Goal: Task Accomplishment & Management: Manage account settings

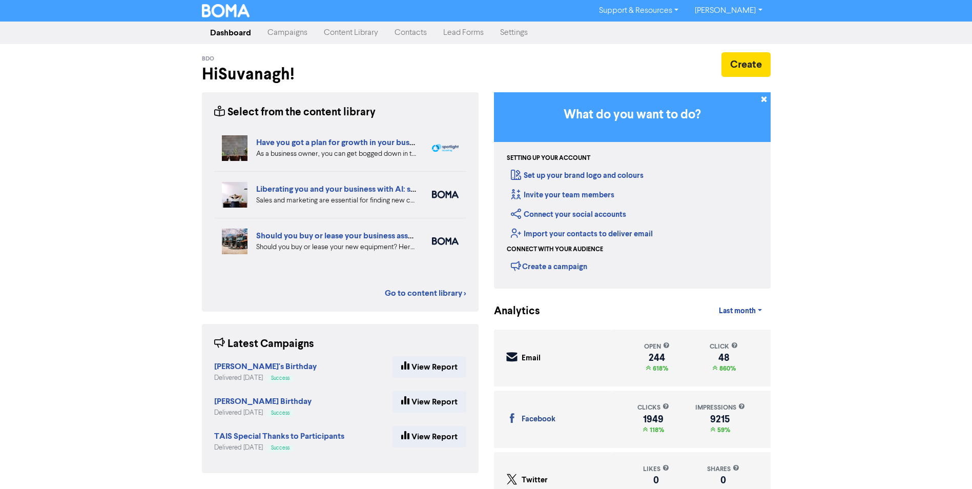
click at [751, 11] on link "[PERSON_NAME]" at bounding box center [729, 11] width 84 height 16
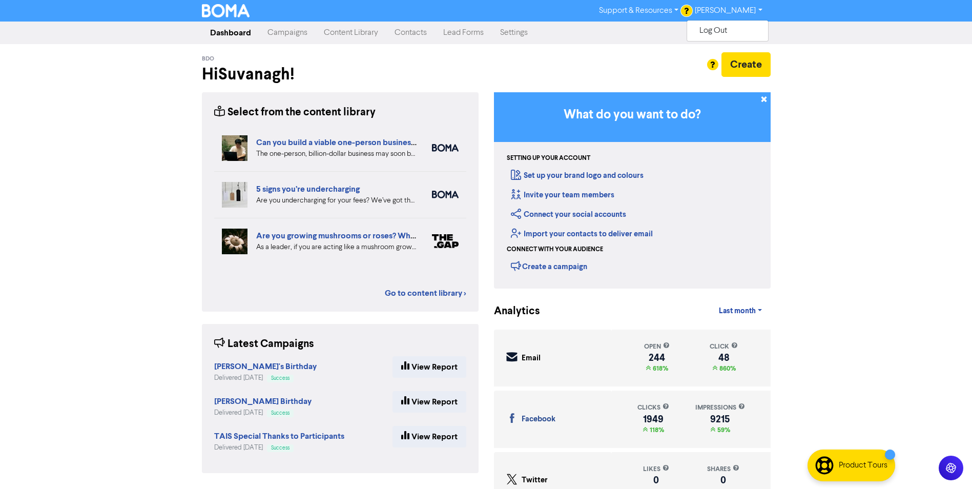
click at [534, 35] on link "Settings" at bounding box center [514, 33] width 44 height 20
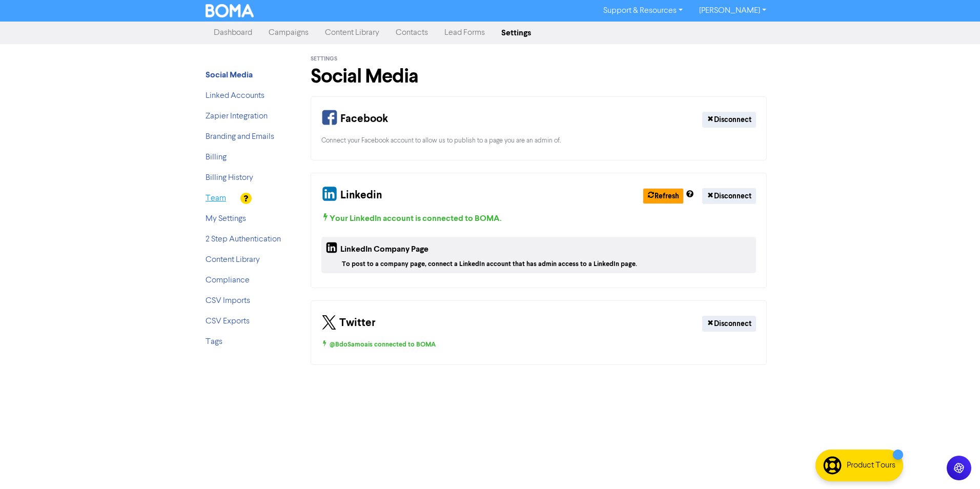
click at [223, 194] on link "Team" at bounding box center [215, 198] width 20 height 8
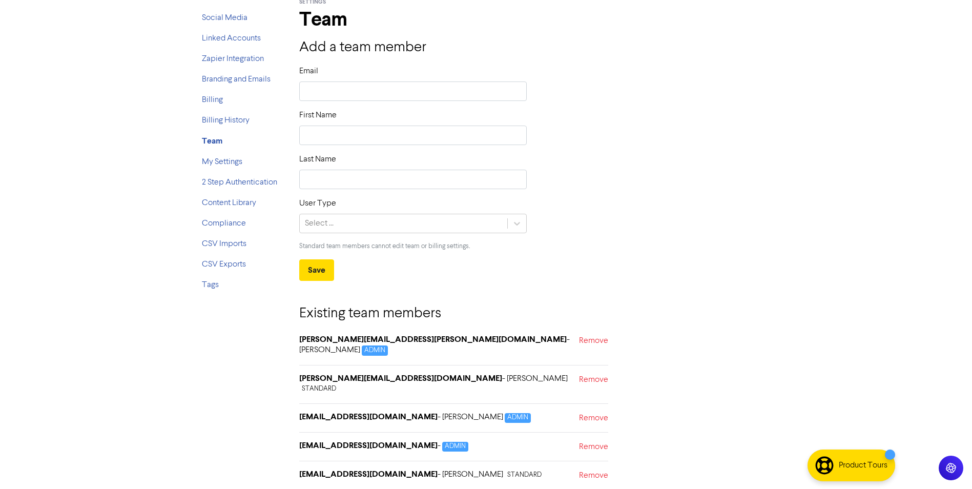
scroll to position [101, 0]
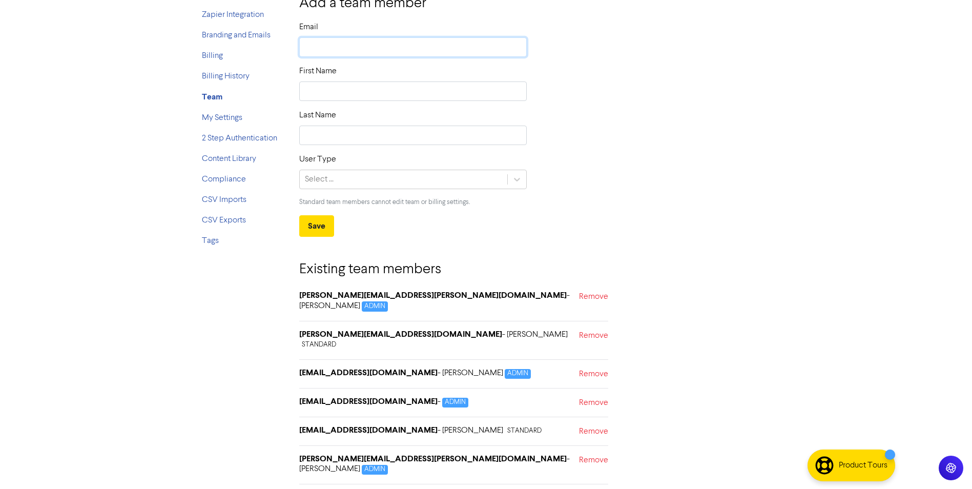
click at [369, 48] on input "text" at bounding box center [413, 46] width 228 height 19
paste input "[EMAIL_ADDRESS][PERSON_NAME][DOMAIN_NAME]"
type input "[EMAIL_ADDRESS][PERSON_NAME][DOMAIN_NAME]"
type input "Henani"
type input "[PERSON_NAME]"
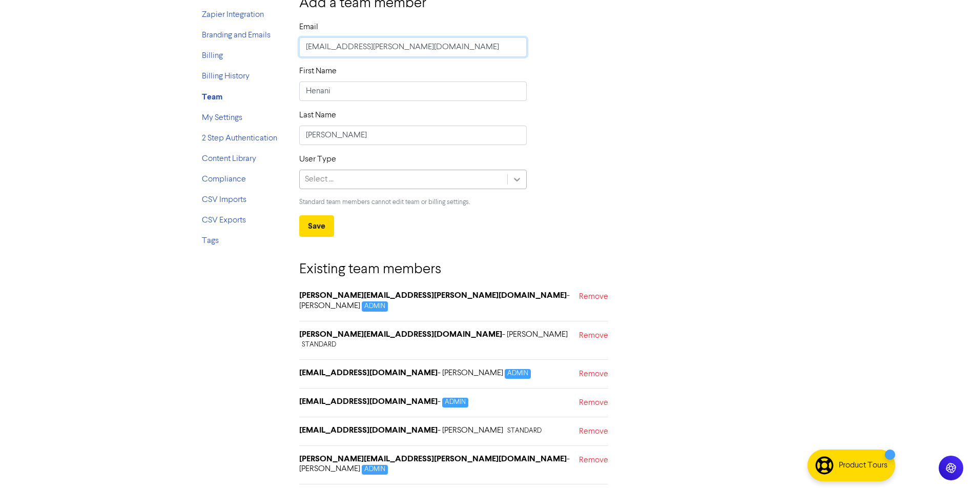
type input "[EMAIL_ADDRESS][PERSON_NAME][DOMAIN_NAME]"
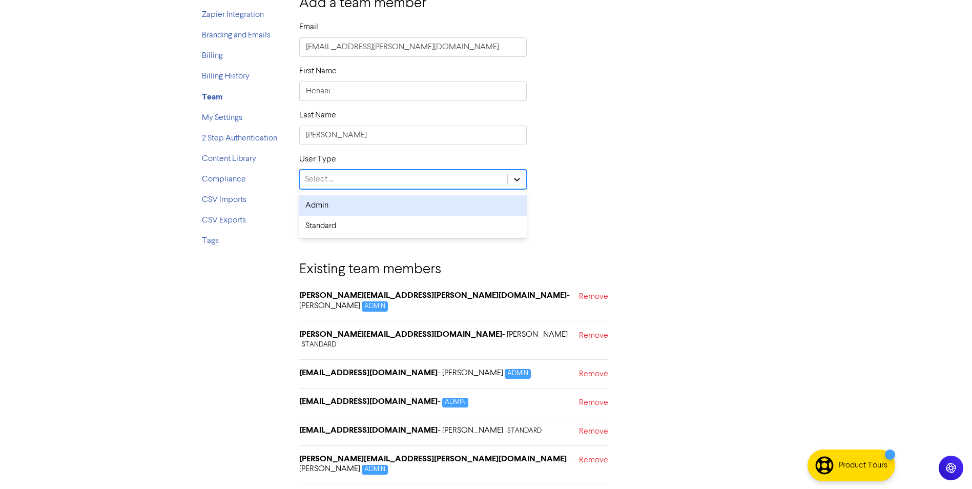
click at [513, 178] on icon at bounding box center [517, 179] width 10 height 10
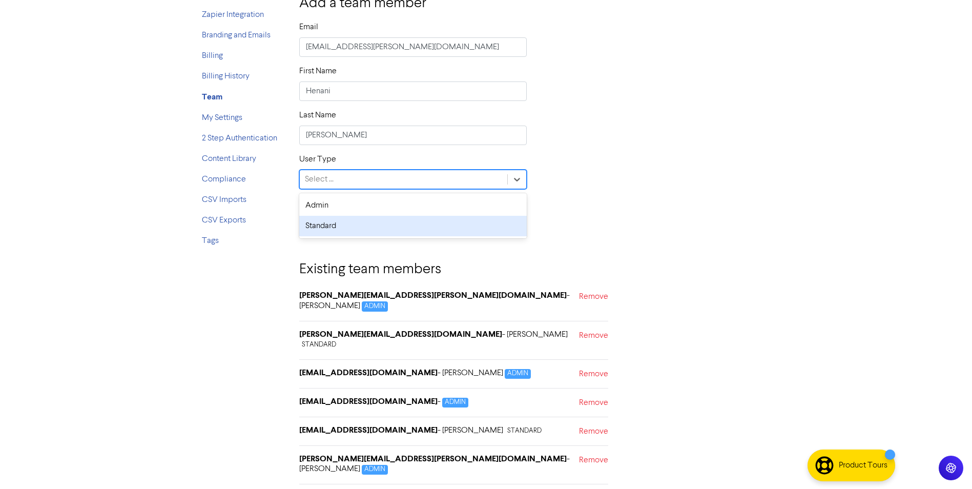
click at [336, 223] on div "Standard" at bounding box center [413, 226] width 228 height 20
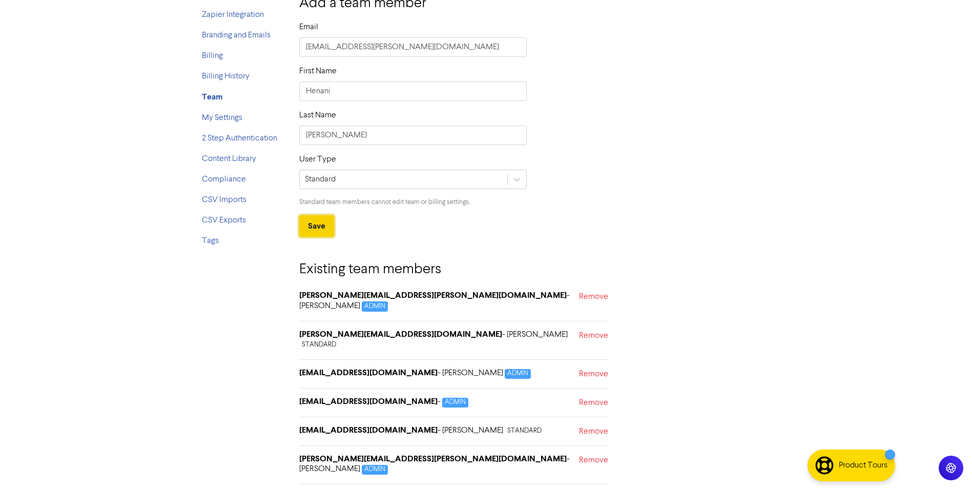
click at [316, 219] on button "Save" at bounding box center [316, 226] width 35 height 22
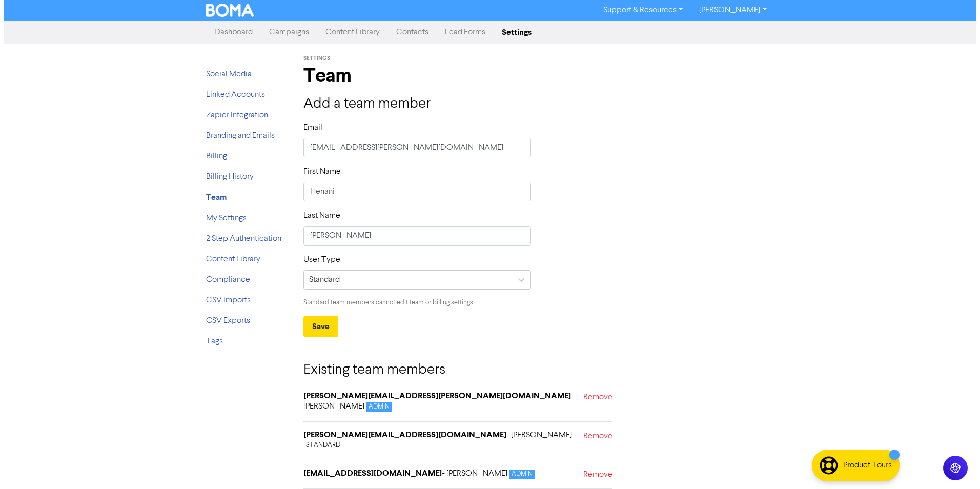
scroll to position [0, 0]
click at [412, 33] on link "Contacts" at bounding box center [408, 33] width 49 height 20
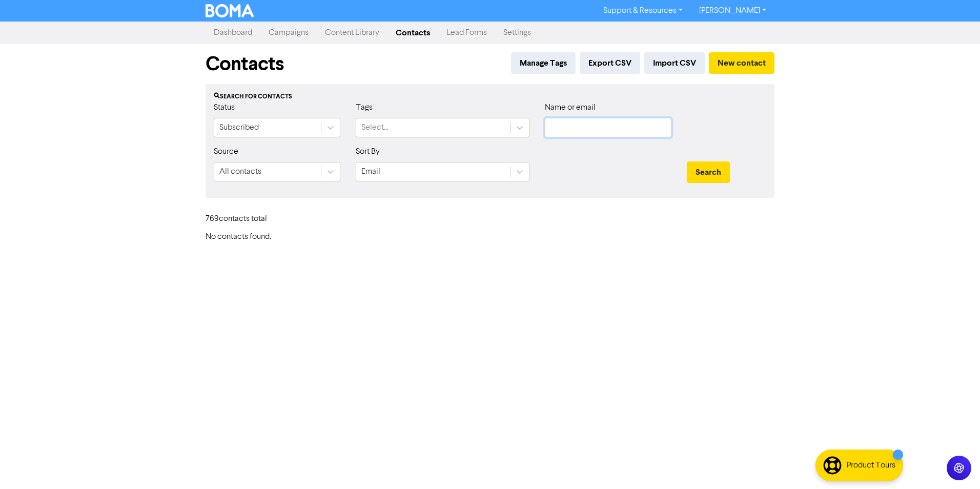
click at [546, 130] on input "text" at bounding box center [608, 127] width 127 height 19
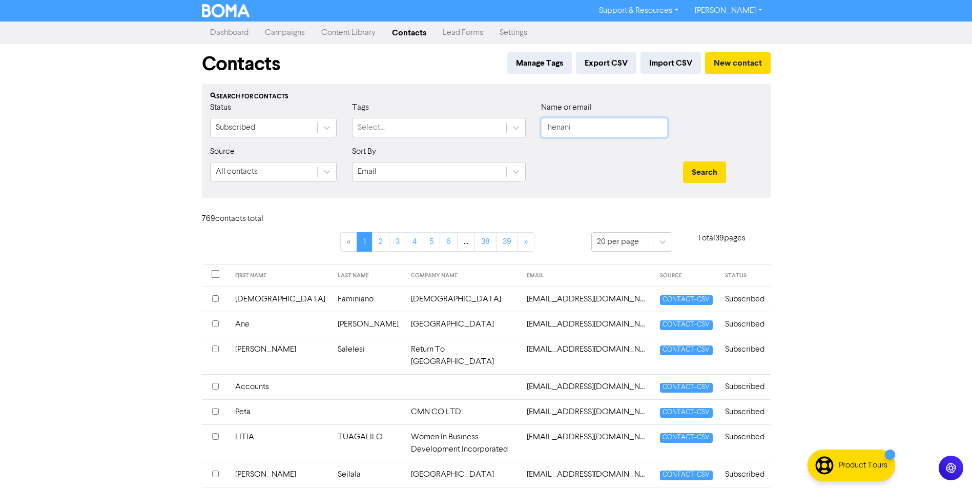
type input "henani"
click at [683, 161] on button "Search" at bounding box center [704, 172] width 43 height 22
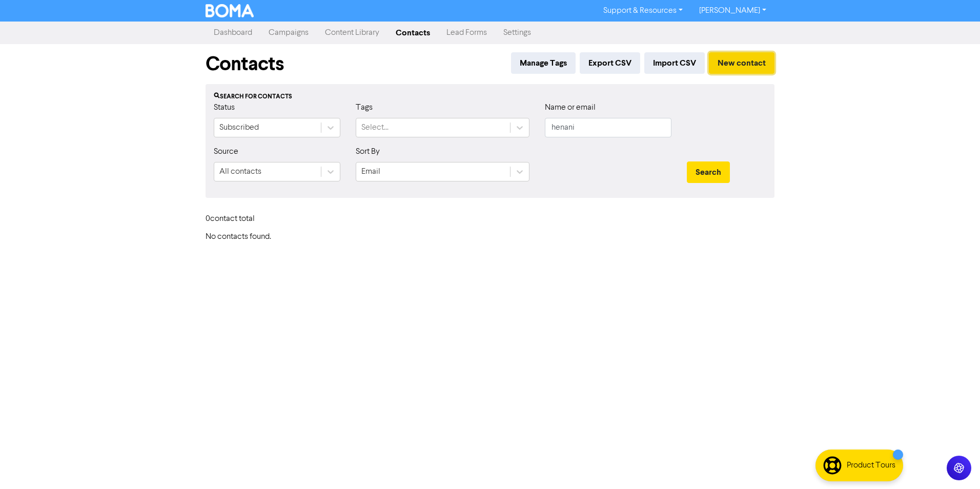
click at [743, 62] on button "New contact" at bounding box center [742, 63] width 66 height 22
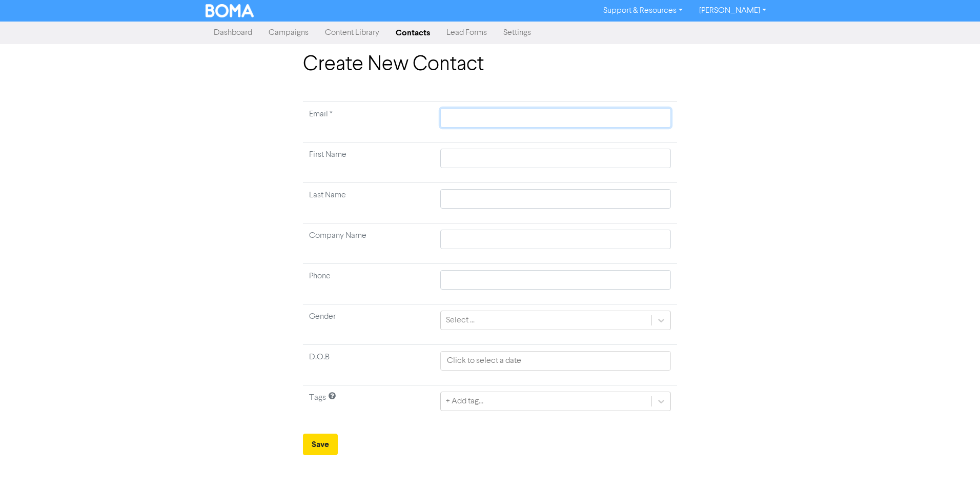
click at [522, 119] on input "text" at bounding box center [555, 117] width 231 height 19
type input "[EMAIL_ADDRESS][PERSON_NAME][DOMAIN_NAME]"
type input "Henani"
type input "[PERSON_NAME]"
type input "[EMAIL_ADDRESS][DOMAIN_NAME]"
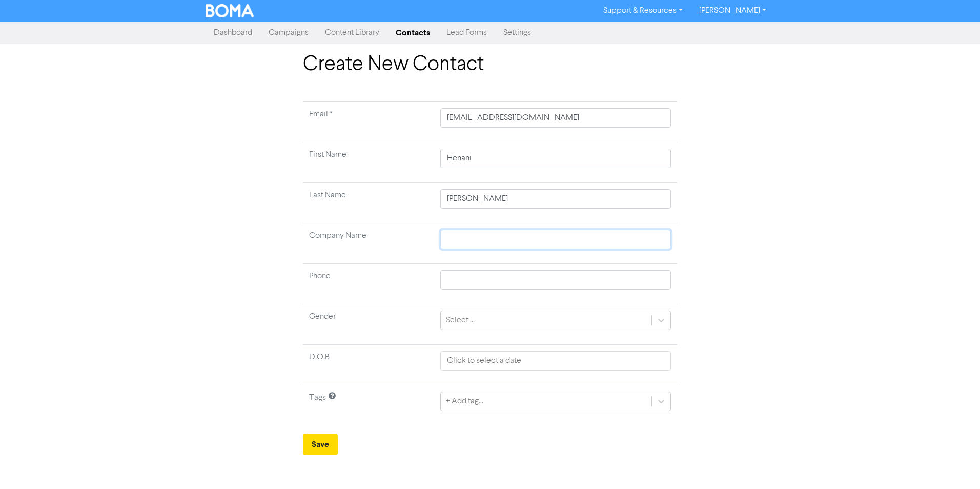
type input "EIF International Limited"
type input "[PHONE_NUMBER]"
click at [501, 241] on input "EIF International Limited" at bounding box center [555, 239] width 231 height 19
drag, startPoint x: 551, startPoint y: 239, endPoint x: 80, endPoint y: 205, distance: 472.5
click at [80, 205] on div "Create New Contact Email * [EMAIL_ADDRESS][DOMAIN_NAME] First Name [PERSON_NAME…" at bounding box center [490, 253] width 980 height 403
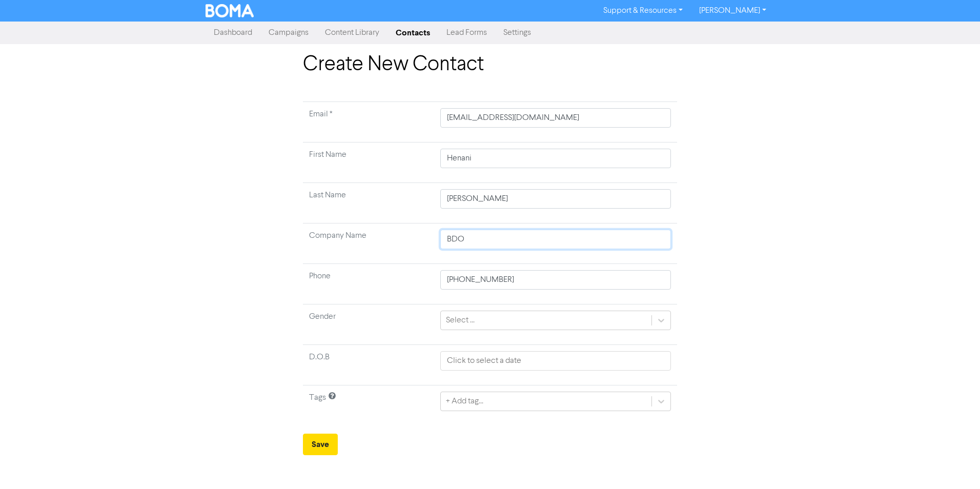
type input "EIF International Limited"
drag, startPoint x: 519, startPoint y: 276, endPoint x: 203, endPoint y: 259, distance: 316.6
click at [203, 259] on div "Create New Contact Email * [EMAIL_ADDRESS][DOMAIN_NAME] First Name [PERSON_NAME…" at bounding box center [490, 253] width 584 height 403
drag, startPoint x: 567, startPoint y: 241, endPoint x: 131, endPoint y: 200, distance: 438.0
click at [131, 200] on div "Create New Contact Email * [EMAIL_ADDRESS][DOMAIN_NAME] First Name [PERSON_NAME…" at bounding box center [490, 253] width 980 height 403
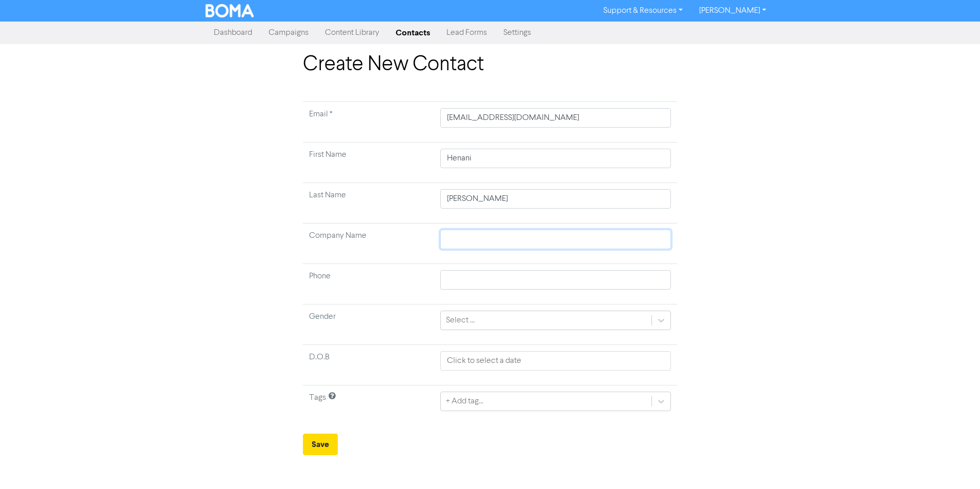
type input "B"
type input "BD"
type input "BDO"
type input "EIF International Limited"
type input "[PHONE_NUMBER]"
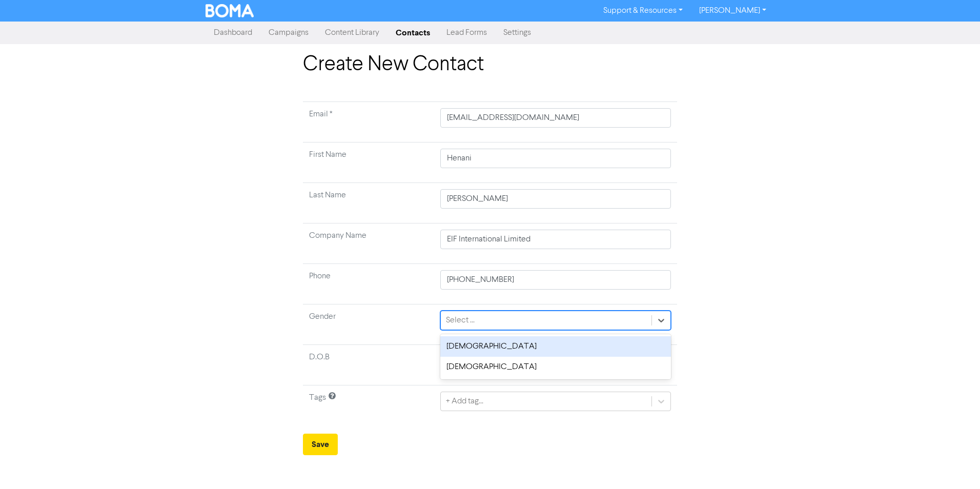
click at [497, 317] on div "Select ..." at bounding box center [546, 320] width 211 height 18
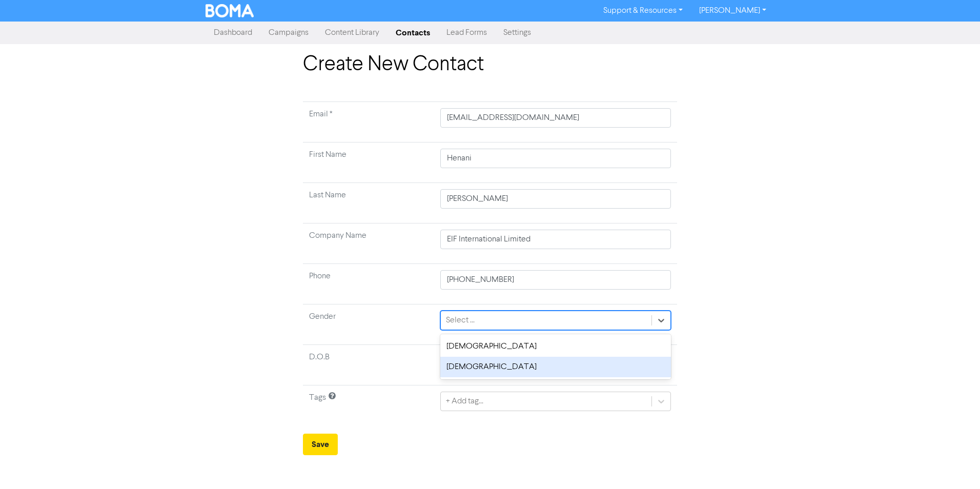
click at [488, 366] on div "[DEMOGRAPHIC_DATA]" at bounding box center [555, 367] width 231 height 20
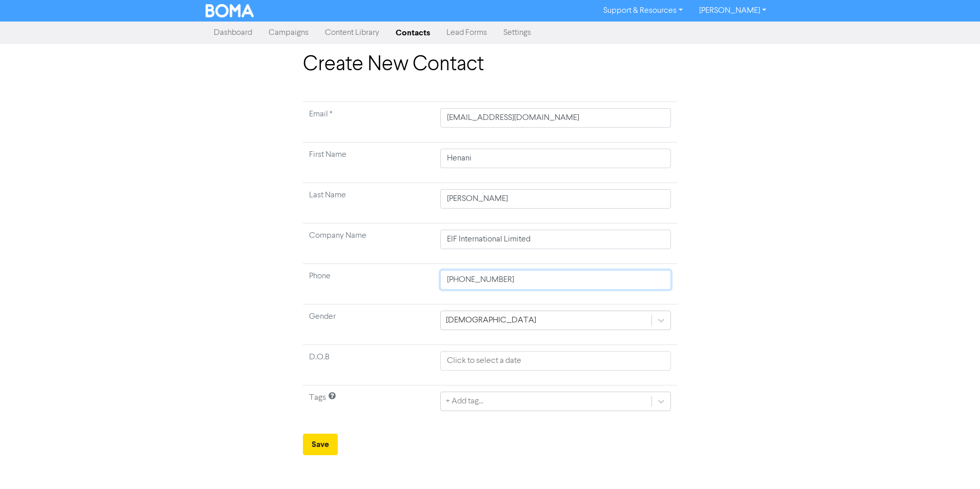
drag, startPoint x: 515, startPoint y: 282, endPoint x: 265, endPoint y: 264, distance: 251.2
click at [265, 264] on div "Create New Contact Email * [EMAIL_ADDRESS][DOMAIN_NAME] First Name [PERSON_NAME…" at bounding box center [490, 253] width 584 height 403
drag, startPoint x: 452, startPoint y: 243, endPoint x: 485, endPoint y: 242, distance: 33.3
click at [452, 243] on input "EIF International Limited" at bounding box center [555, 239] width 231 height 19
drag, startPoint x: 550, startPoint y: 239, endPoint x: 177, endPoint y: 232, distance: 373.5
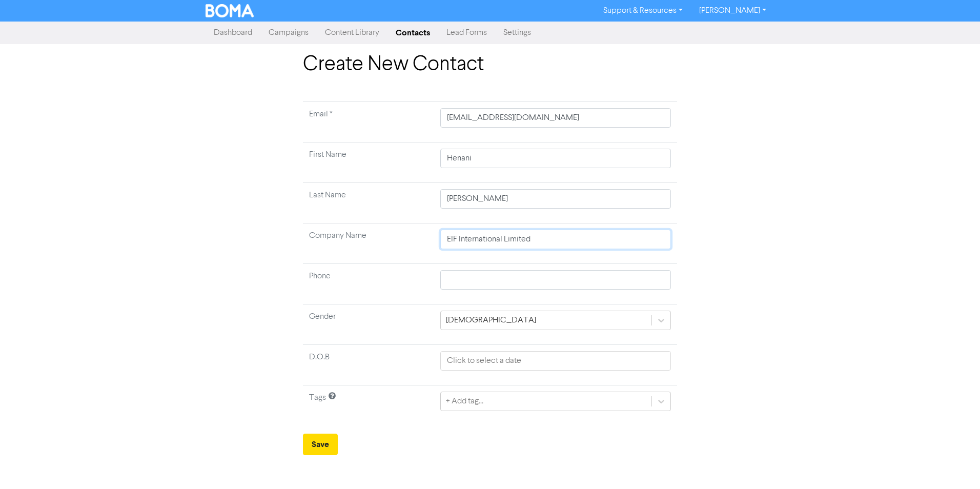
click at [177, 232] on div "Create New Contact Email * [EMAIL_ADDRESS][DOMAIN_NAME] First Name [PERSON_NAME…" at bounding box center [490, 253] width 980 height 403
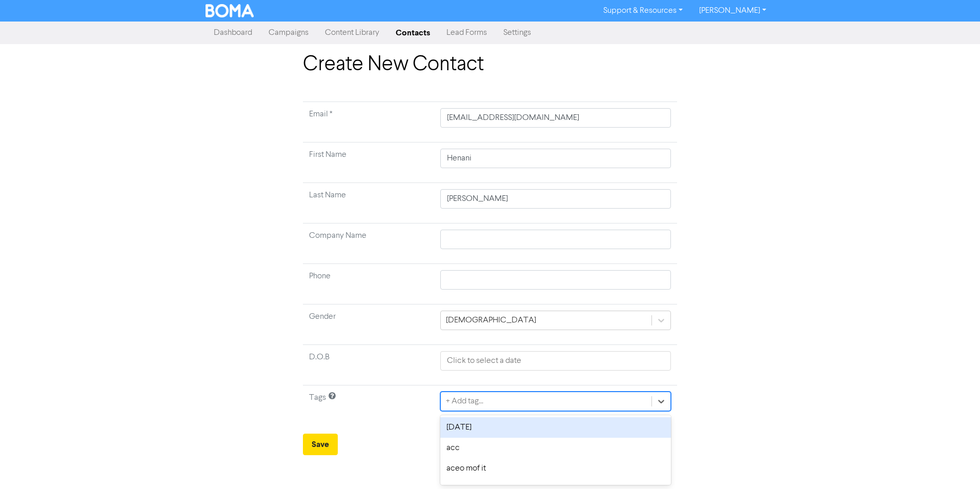
click at [514, 399] on div "+ Add tag..." at bounding box center [546, 401] width 211 height 18
type input "bdo"
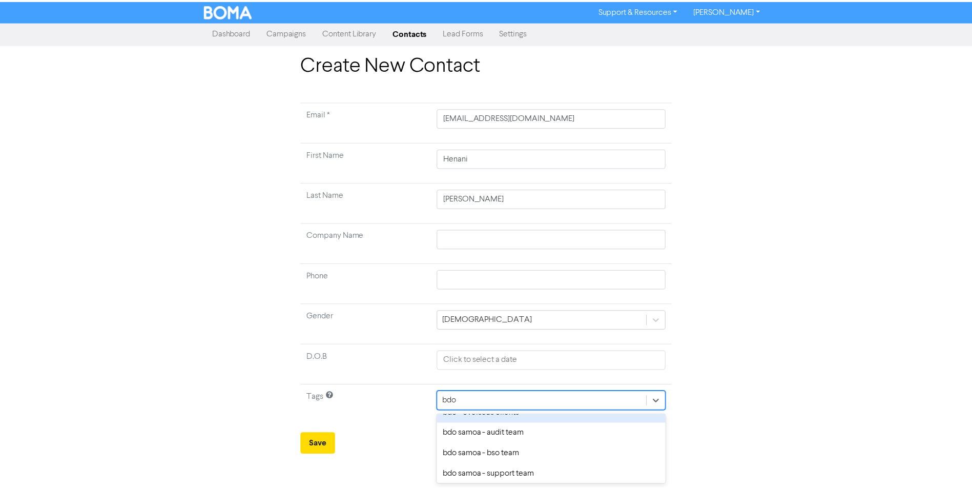
scroll to position [51, 0]
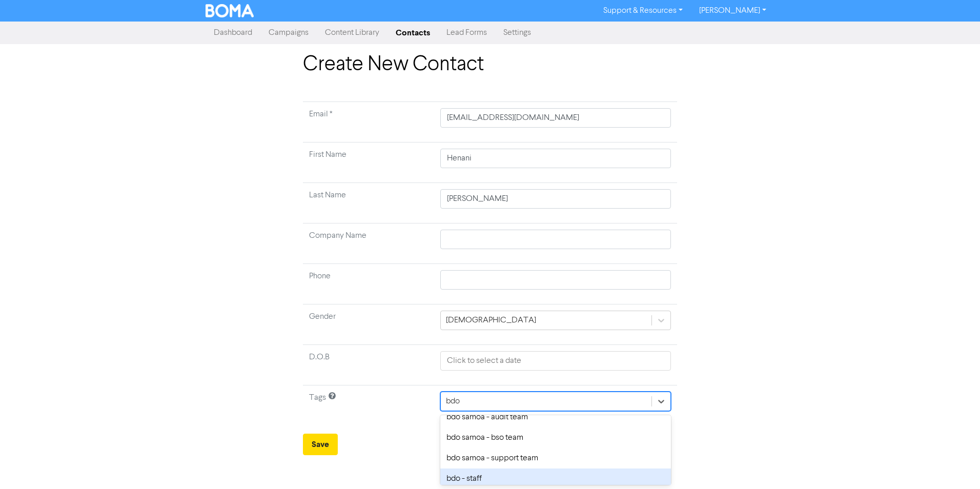
click at [487, 468] on div "bdo - staff" at bounding box center [555, 478] width 231 height 20
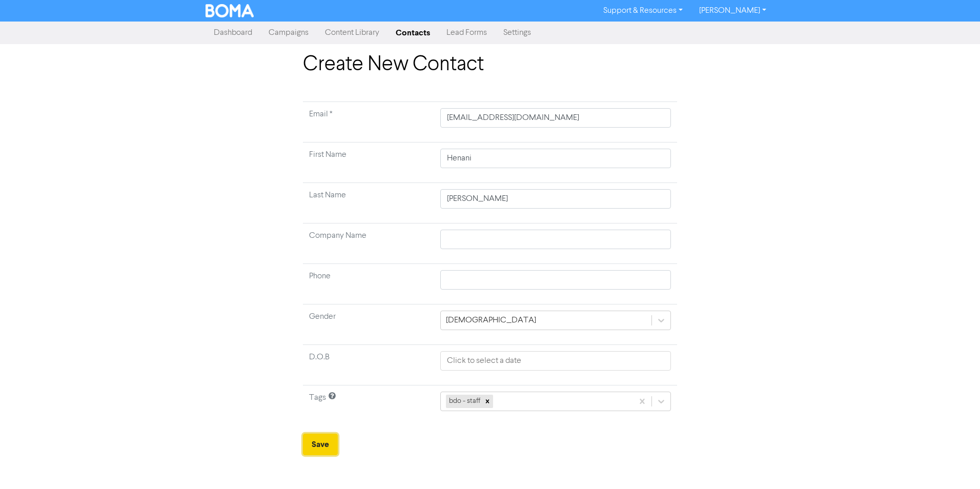
click at [320, 446] on button "Save" at bounding box center [320, 444] width 35 height 22
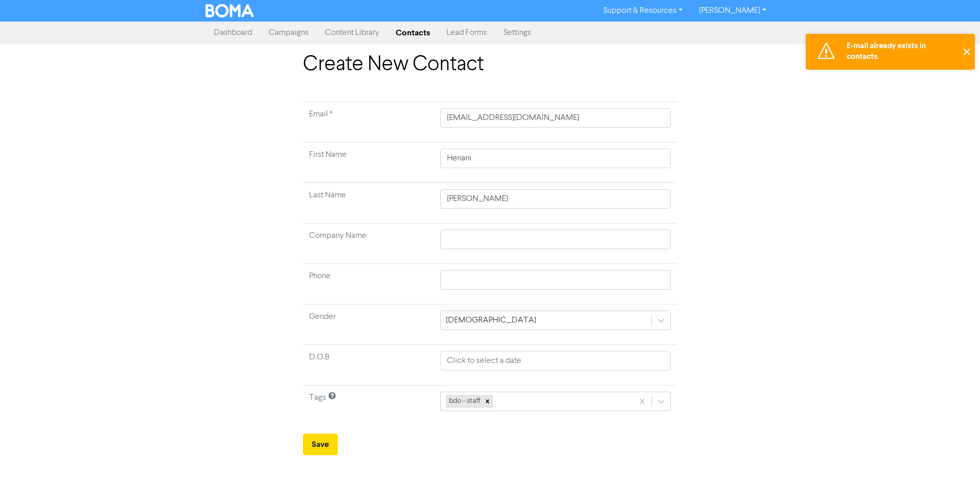
click at [966, 53] on button "✕" at bounding box center [966, 52] width 17 height 36
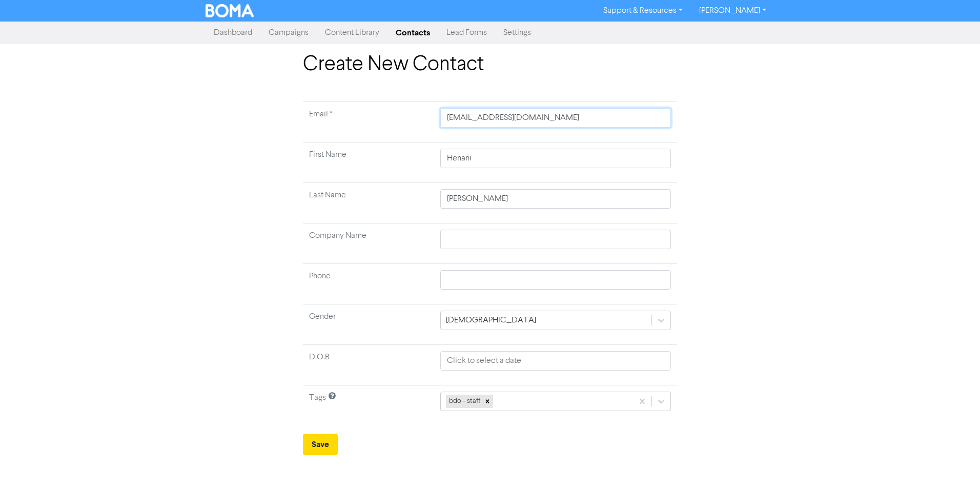
click at [550, 112] on input "[EMAIL_ADDRESS][DOMAIN_NAME]" at bounding box center [555, 117] width 231 height 19
drag, startPoint x: 548, startPoint y: 117, endPoint x: 133, endPoint y: 107, distance: 415.1
click at [133, 107] on div "Create New Contact Email * [EMAIL_ADDRESS][DOMAIN_NAME] First Name [PERSON_NAME…" at bounding box center [490, 253] width 980 height 403
type input "H"
type input "HE"
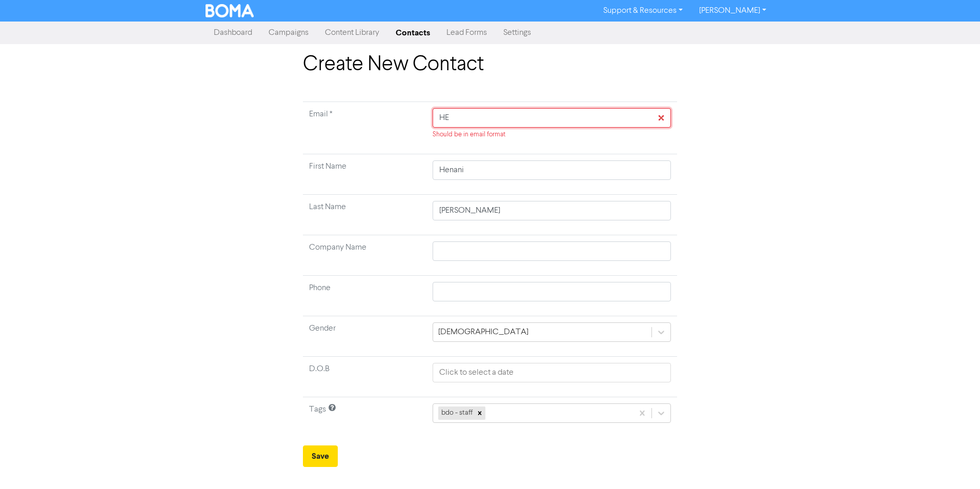
type input "HEN"
type input "[EMAIL_ADDRESS][PERSON_NAME][DOMAIN_NAME]"
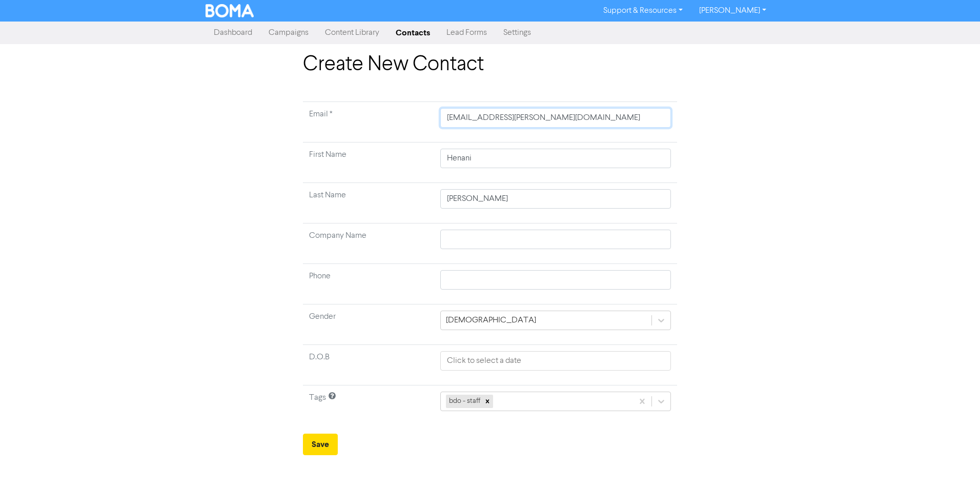
type input "[EMAIL_ADDRESS][DOMAIN_NAME]"
type input "EIF International Limited"
type input "[PHONE_NUMBER]"
click at [549, 227] on td "EIF International Limited" at bounding box center [555, 243] width 243 height 40
drag, startPoint x: 542, startPoint y: 116, endPoint x: 239, endPoint y: 102, distance: 303.1
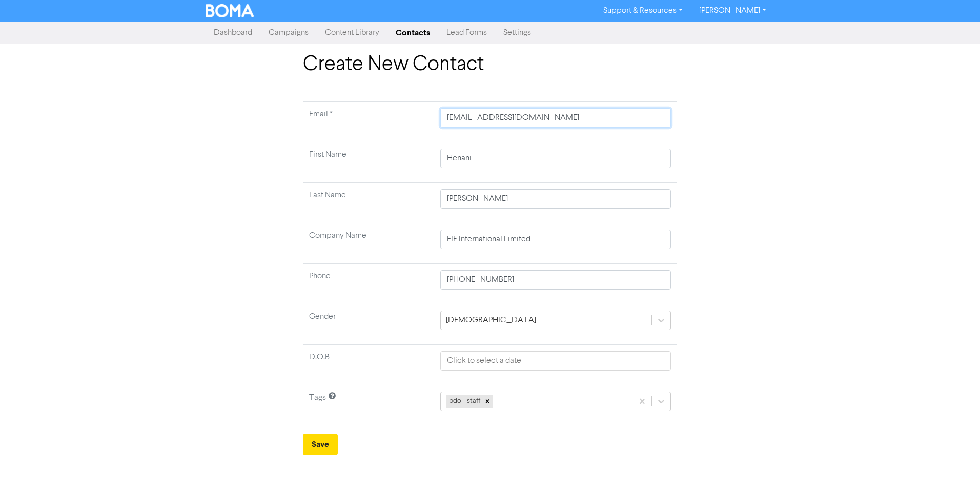
click at [239, 102] on div "Create New Contact Email * [EMAIL_ADDRESS][DOMAIN_NAME] First Name [PERSON_NAME…" at bounding box center [490, 253] width 584 height 403
click at [565, 114] on input "[EMAIL_ADDRESS][DOMAIN_NAME]" at bounding box center [555, 117] width 231 height 19
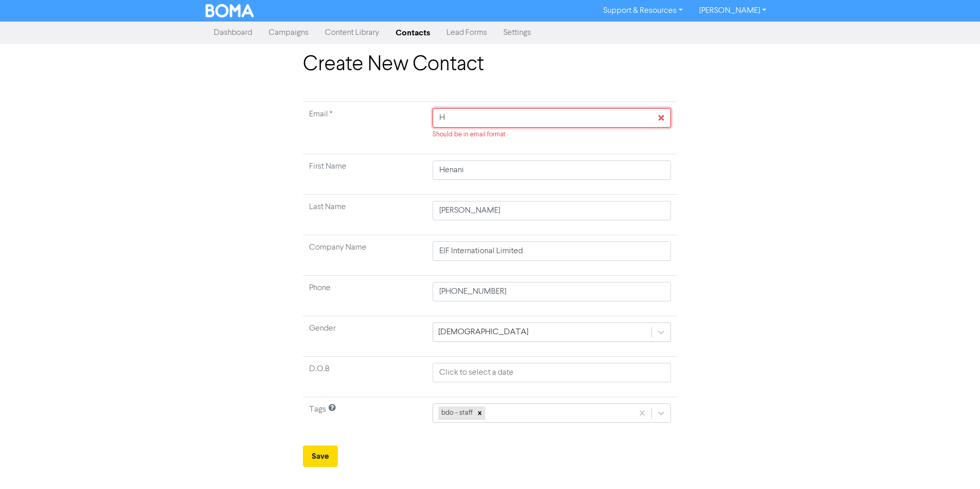
click at [481, 118] on input "H" at bounding box center [551, 117] width 238 height 19
type input "[EMAIL_ADDRESS][PERSON_NAME][DOMAIN_NAME]"
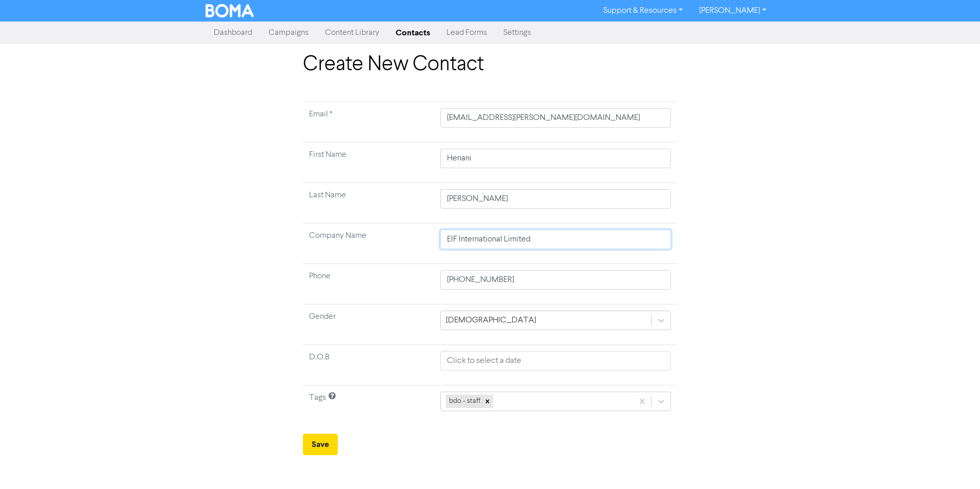
drag, startPoint x: 529, startPoint y: 246, endPoint x: 586, endPoint y: 237, distance: 57.7
click at [529, 246] on input "EIF International Limited" at bounding box center [555, 239] width 231 height 19
click at [496, 245] on input "text" at bounding box center [555, 239] width 231 height 19
type input "BDO"
click at [315, 443] on button "Save" at bounding box center [320, 444] width 35 height 22
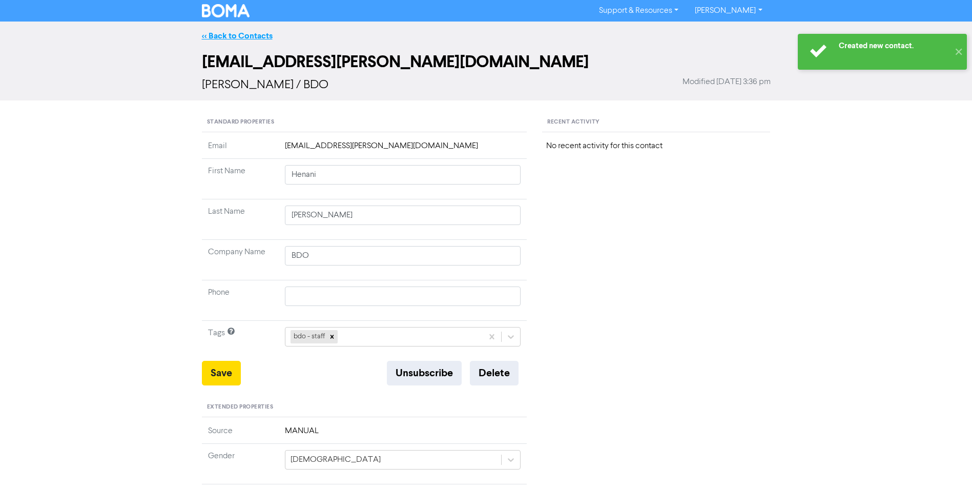
click at [247, 37] on link "<< Back to Contacts" at bounding box center [237, 36] width 71 height 10
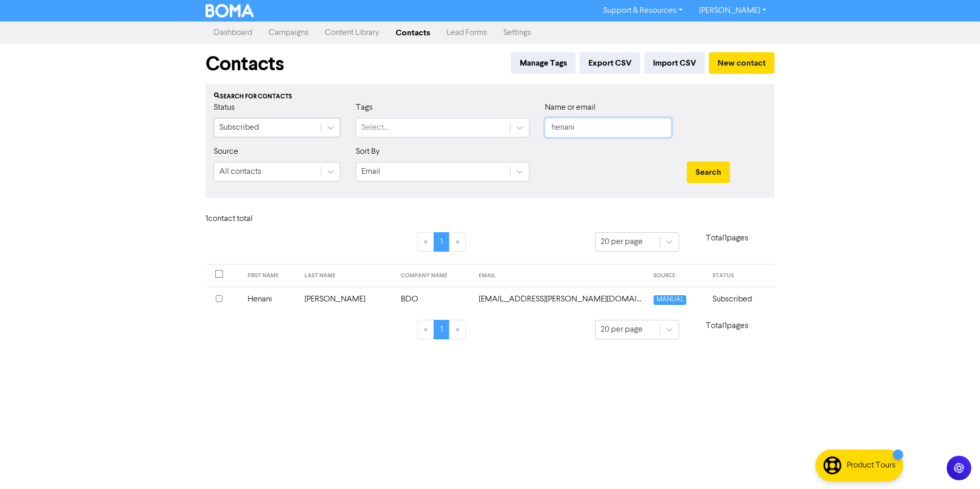
drag, startPoint x: 623, startPoint y: 119, endPoint x: 301, endPoint y: 125, distance: 322.3
click at [301, 125] on div "Status Subscribed Tags Select... Name or email henani" at bounding box center [490, 123] width 568 height 44
click at [687, 161] on button "Search" at bounding box center [708, 172] width 43 height 22
click at [219, 302] on div at bounding box center [225, 299] width 18 height 12
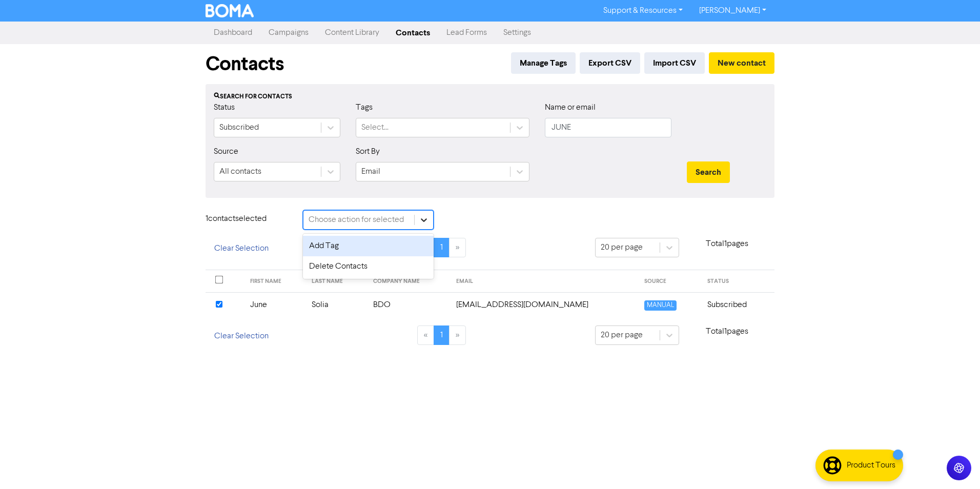
click at [428, 219] on icon at bounding box center [424, 220] width 10 height 10
click at [370, 267] on div "Delete Contacts" at bounding box center [368, 266] width 131 height 20
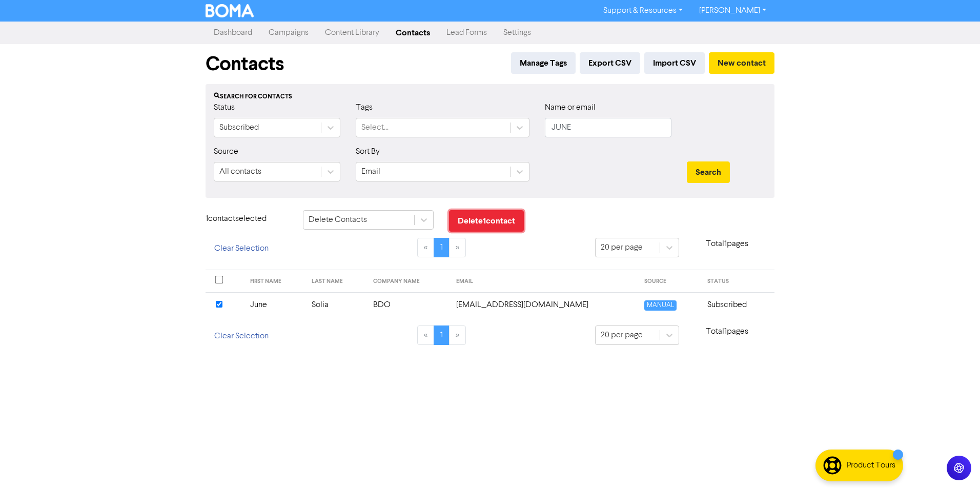
click at [482, 225] on button "Delete 1 contact" at bounding box center [486, 221] width 75 height 22
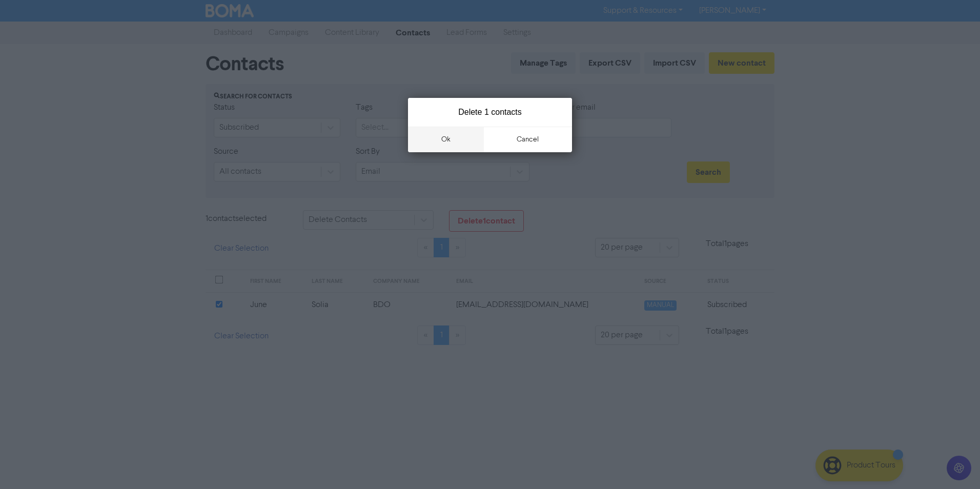
click at [438, 133] on button "ok" at bounding box center [446, 140] width 76 height 26
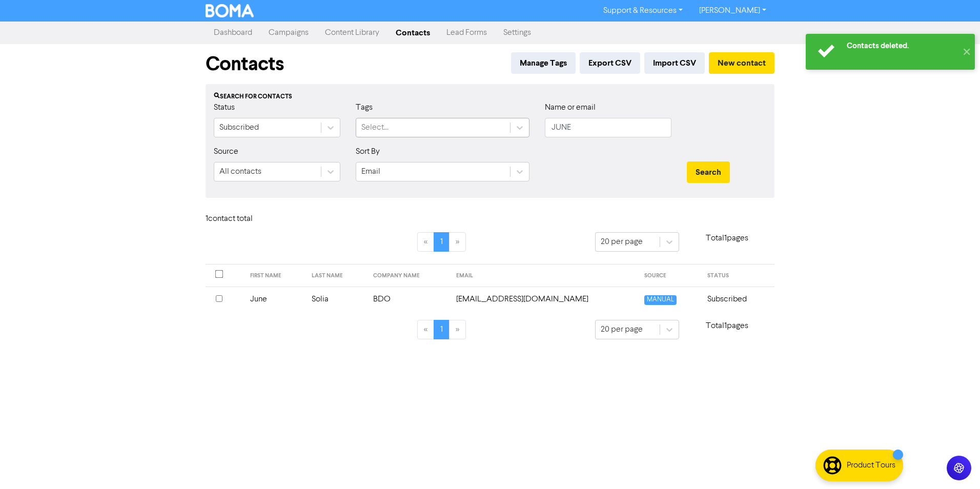
drag, startPoint x: 597, startPoint y: 124, endPoint x: 392, endPoint y: 133, distance: 204.6
click at [392, 133] on div "Status Subscribed Tags Select... Name or email JUNE" at bounding box center [490, 123] width 568 height 44
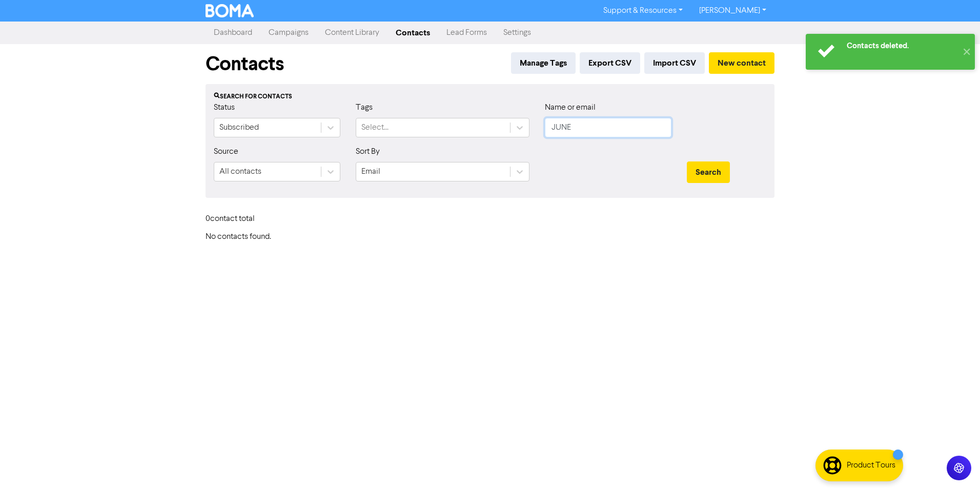
click at [562, 119] on input "JUNE" at bounding box center [608, 127] width 127 height 19
click at [687, 161] on button "Search" at bounding box center [708, 172] width 43 height 22
click at [712, 176] on button "Search" at bounding box center [708, 172] width 43 height 22
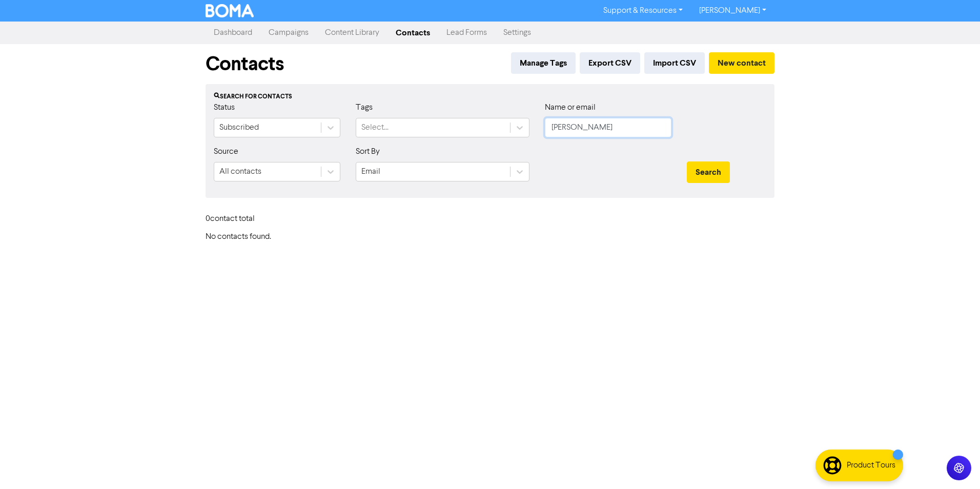
drag, startPoint x: 607, startPoint y: 136, endPoint x: 381, endPoint y: 107, distance: 227.8
click at [381, 107] on div "Status Subscribed Tags Select... Name or email [PERSON_NAME]" at bounding box center [490, 123] width 568 height 44
click at [687, 161] on button "Search" at bounding box center [708, 172] width 43 height 22
drag, startPoint x: 592, startPoint y: 130, endPoint x: 386, endPoint y: 113, distance: 206.7
click at [386, 113] on div "Status Subscribed Tags Select... Name or email CLAI" at bounding box center [490, 123] width 568 height 44
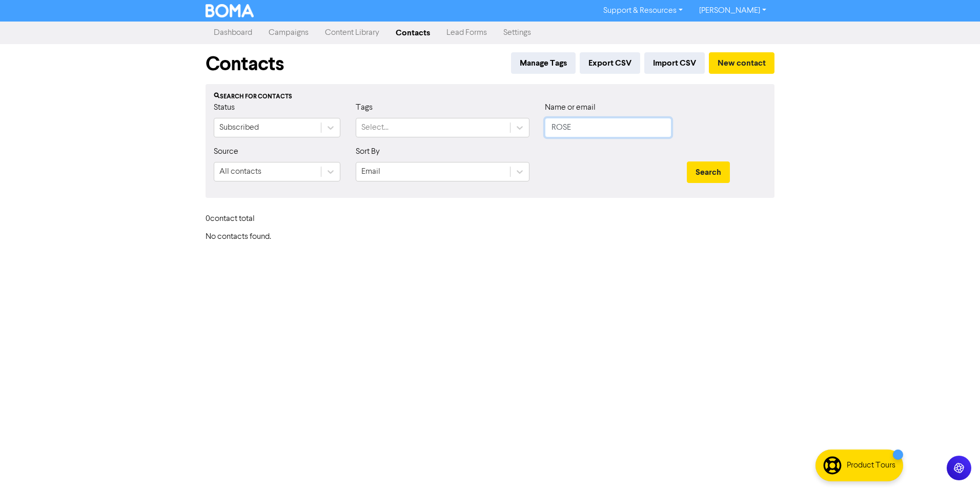
type input "ROSE"
click at [687, 161] on button "Search" at bounding box center [708, 172] width 43 height 22
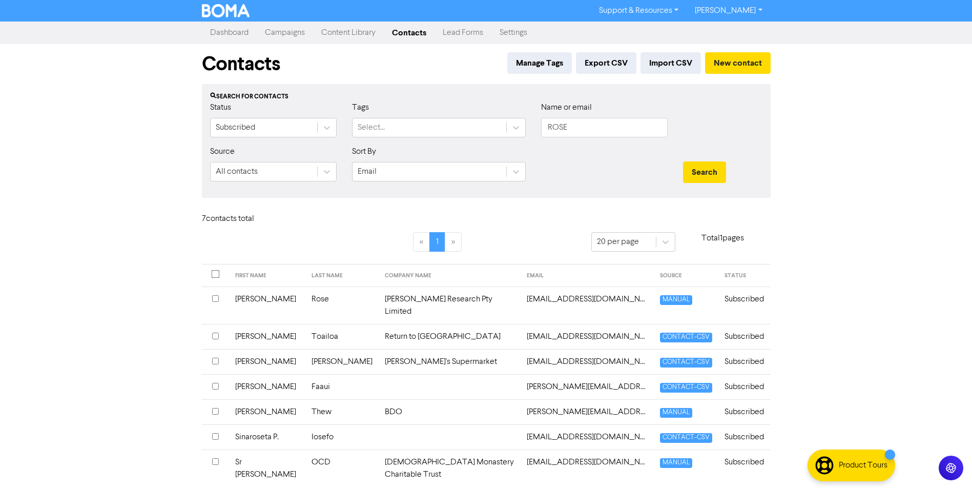
click at [218, 408] on input "checkbox" at bounding box center [215, 411] width 7 height 7
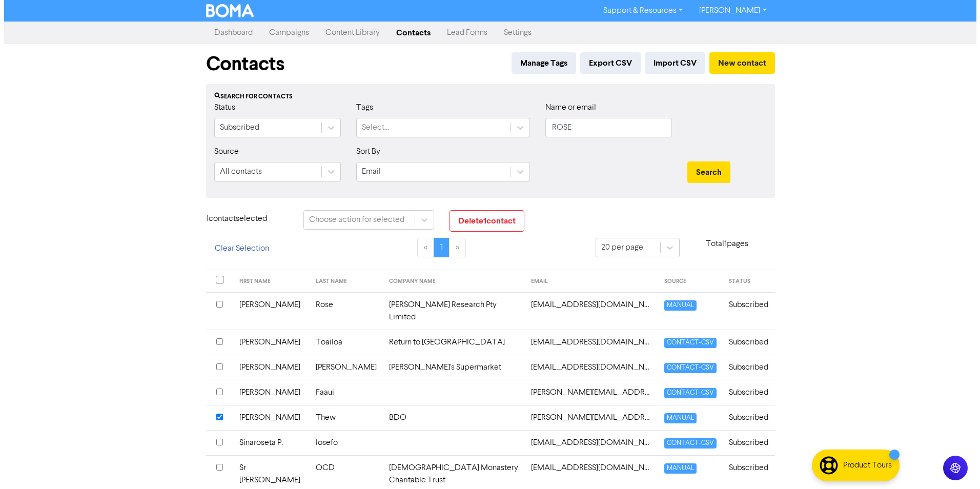
scroll to position [19, 0]
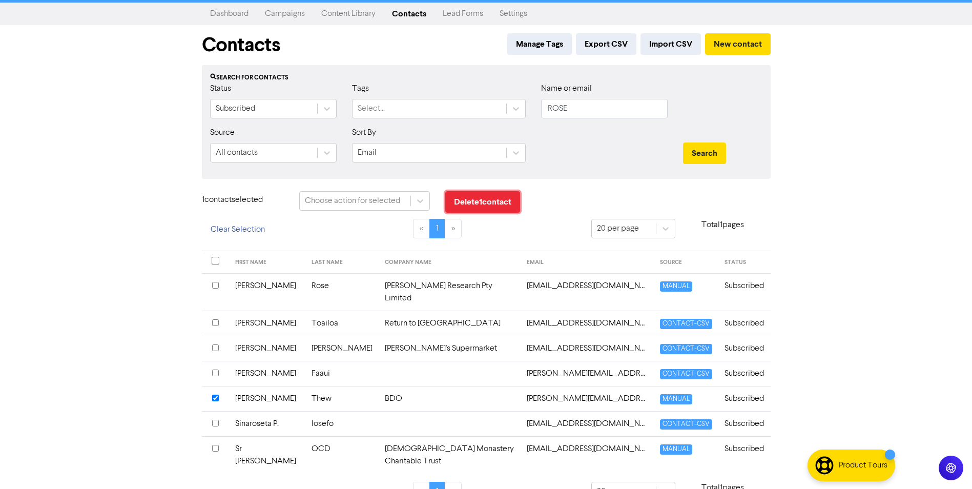
click at [453, 210] on button "Delete 1 contact" at bounding box center [482, 202] width 75 height 22
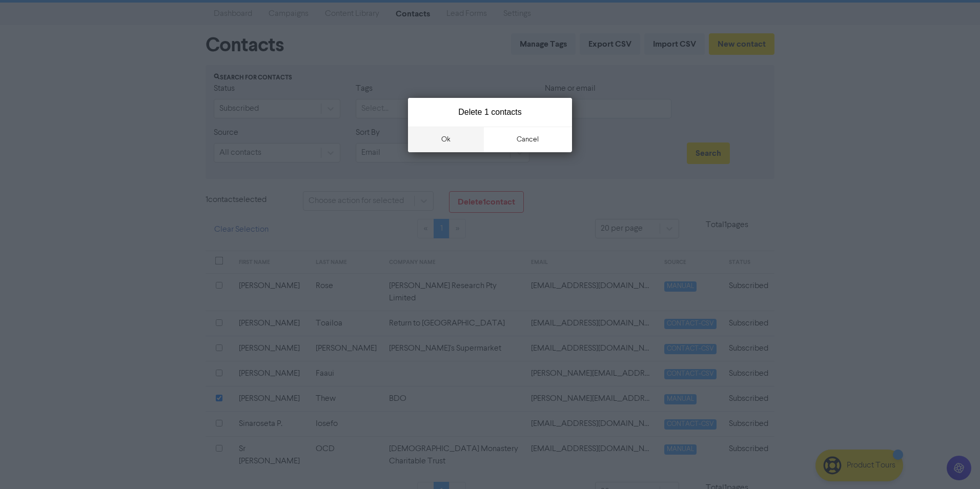
click at [467, 142] on button "ok" at bounding box center [446, 140] width 76 height 26
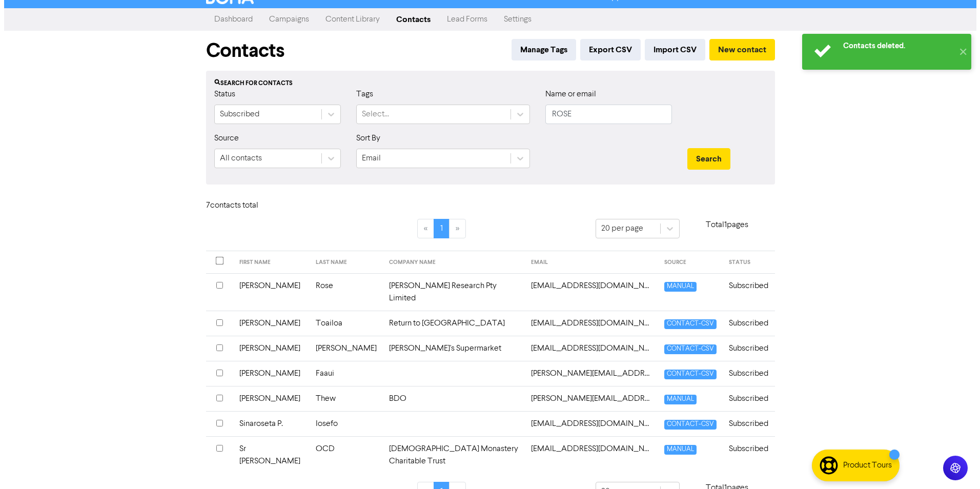
scroll to position [0, 0]
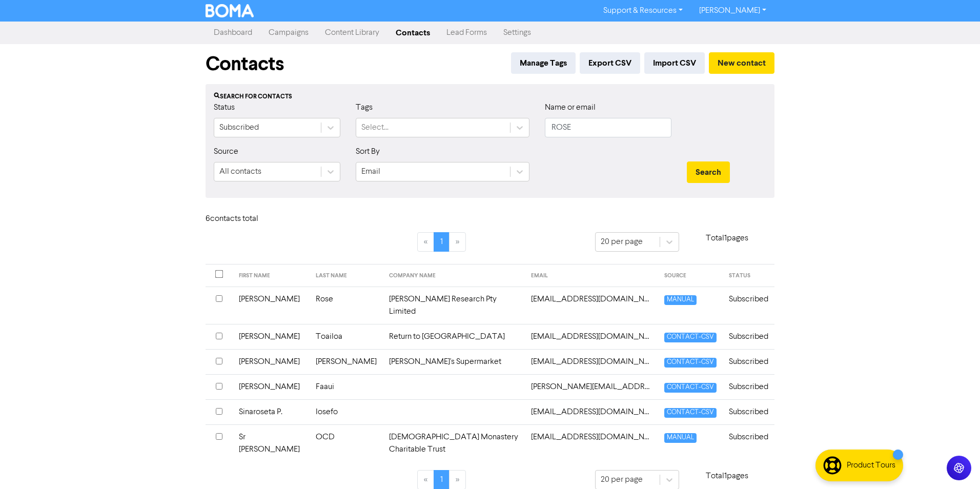
click at [106, 317] on div "Support & Resources Video Tutorials FAQ & Guides Marketing Education Suvanagh B…" at bounding box center [490, 244] width 980 height 489
